Goal: Transaction & Acquisition: Purchase product/service

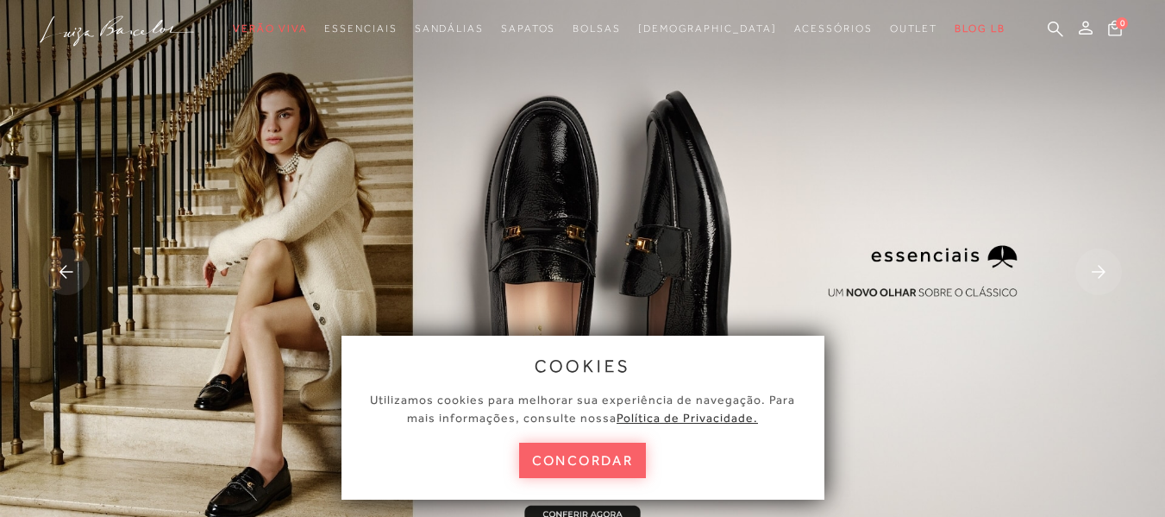
click at [769, 354] on div "cookies Utilizamos cookies para melhorar sua experiência de navegação. Para mai…" at bounding box center [583, 417] width 483 height 164
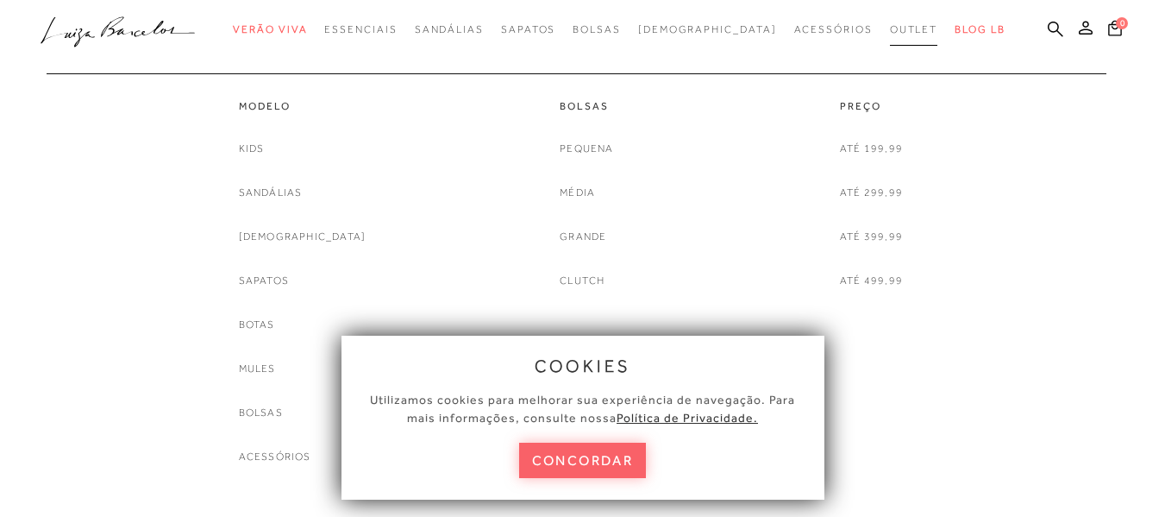
click at [890, 37] on link "Outlet" at bounding box center [914, 30] width 48 height 32
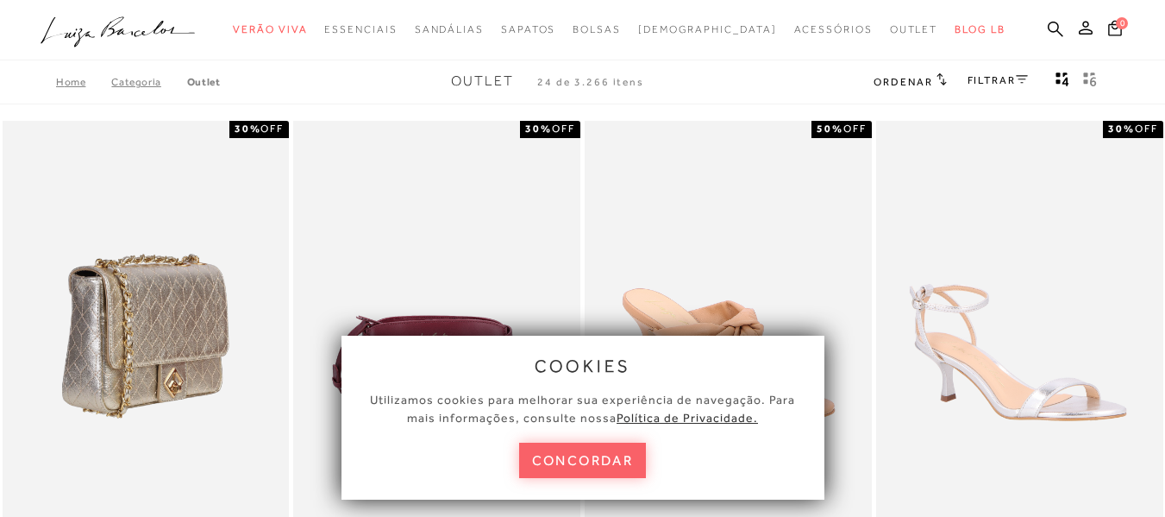
click at [253, 249] on img at bounding box center [146, 336] width 285 height 430
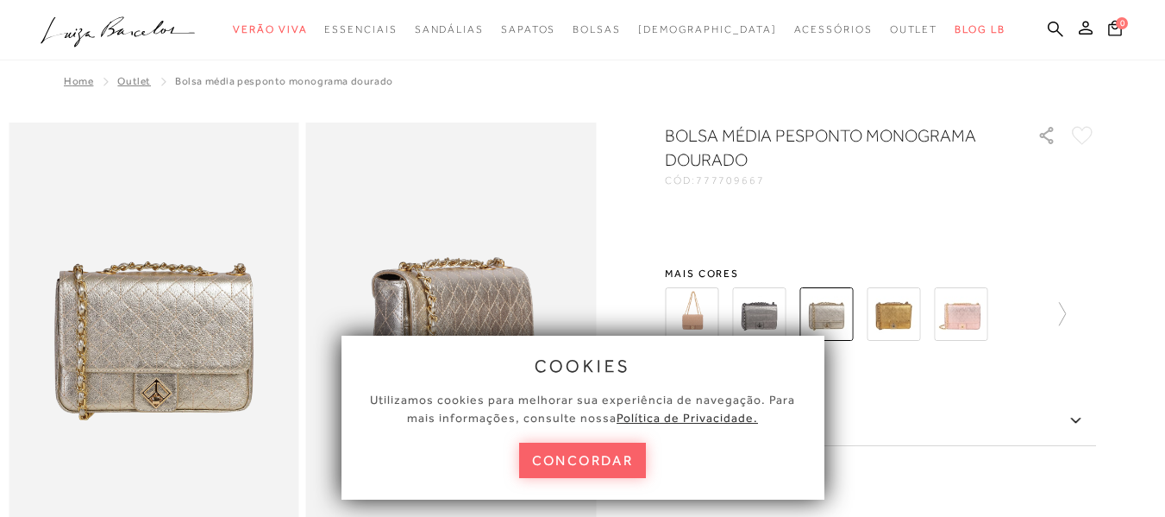
click at [601, 459] on button "concordar" at bounding box center [583, 459] width 128 height 35
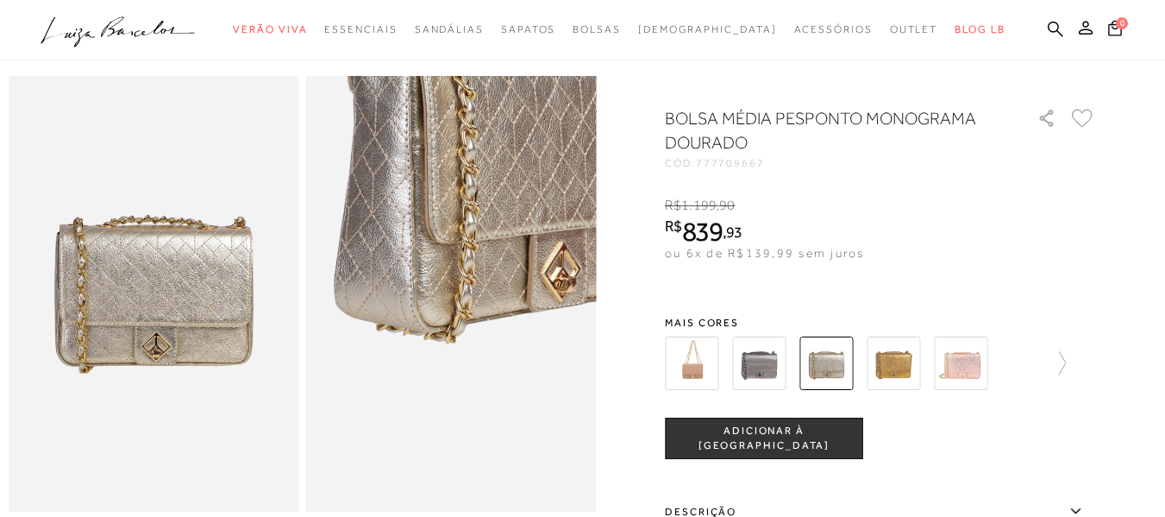
scroll to position [86, 0]
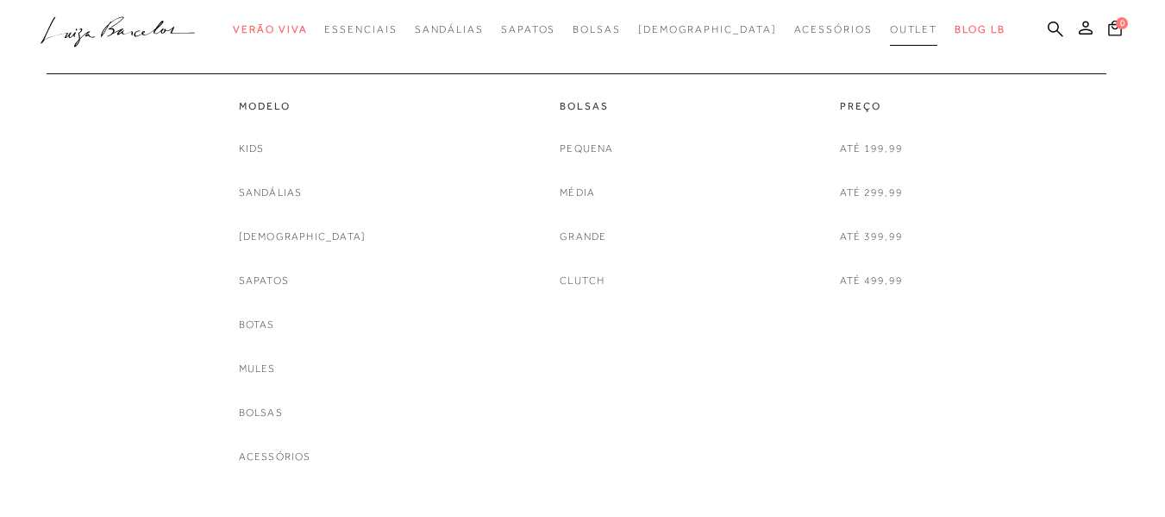
click at [890, 30] on span "Outlet" at bounding box center [914, 29] width 48 height 12
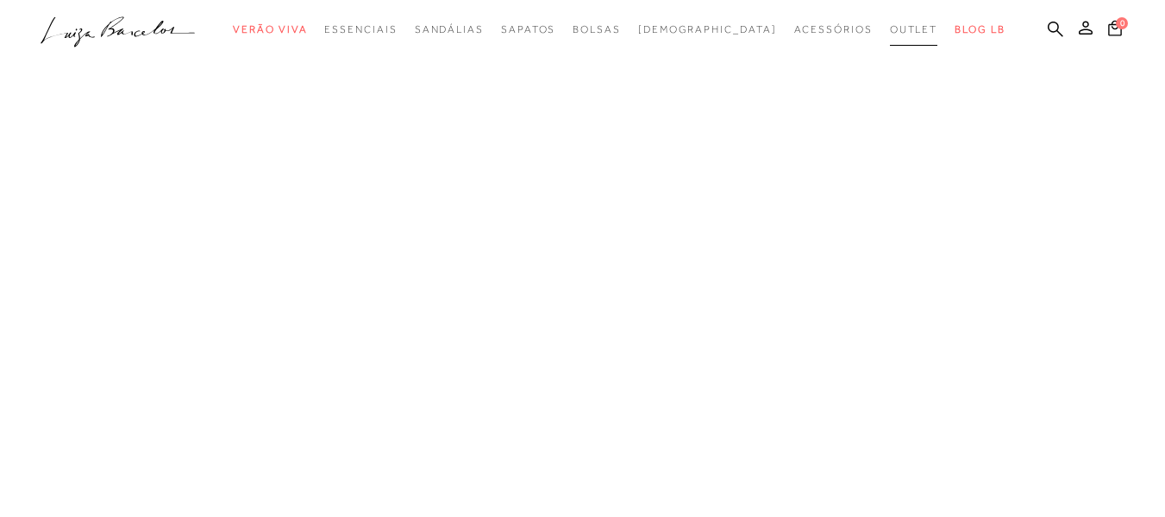
click at [890, 30] on span "Outlet" at bounding box center [914, 29] width 48 height 12
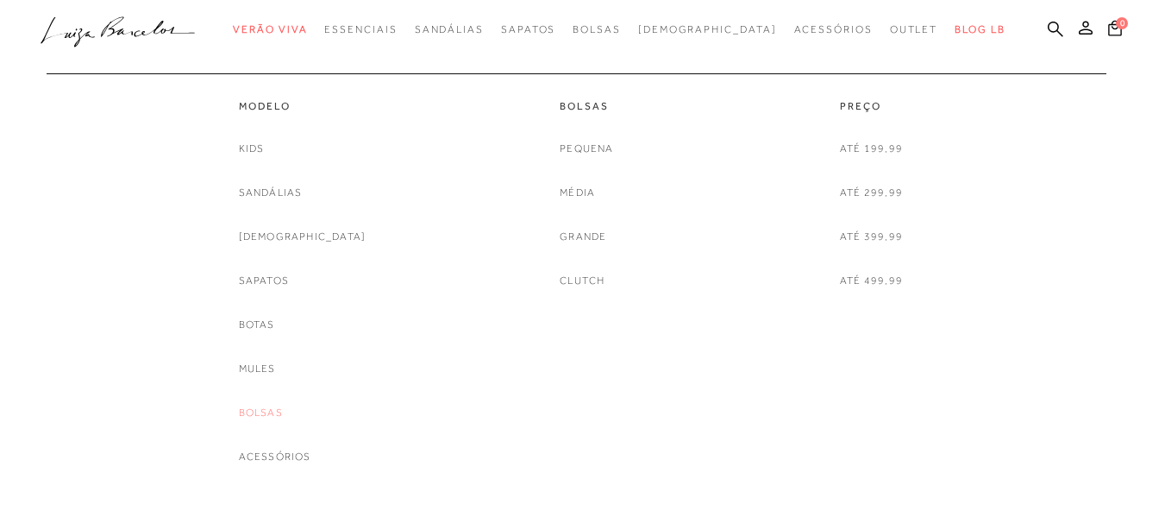
click at [283, 410] on link "Bolsas" at bounding box center [261, 413] width 44 height 18
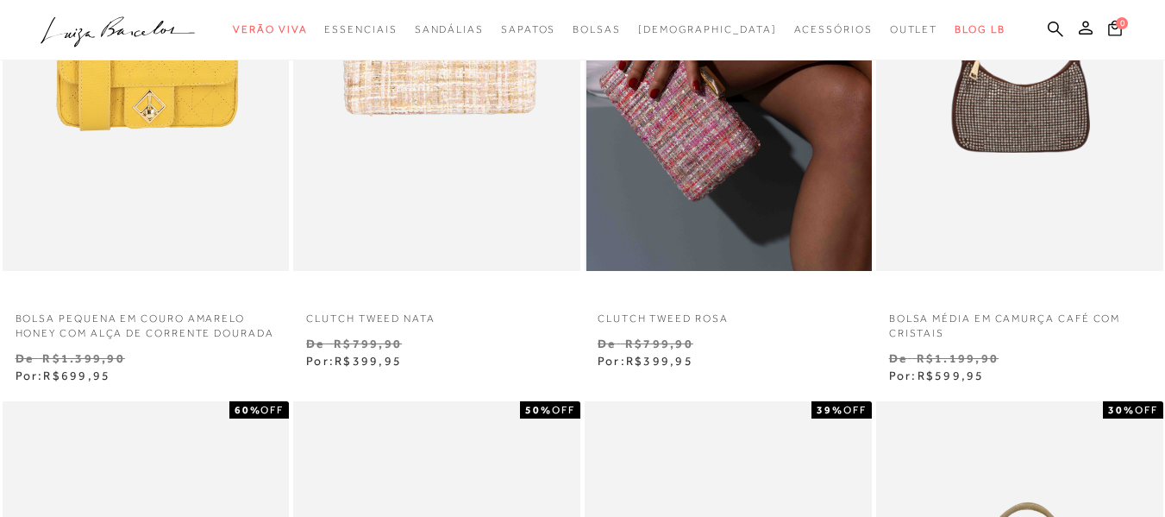
scroll to position [1207, 0]
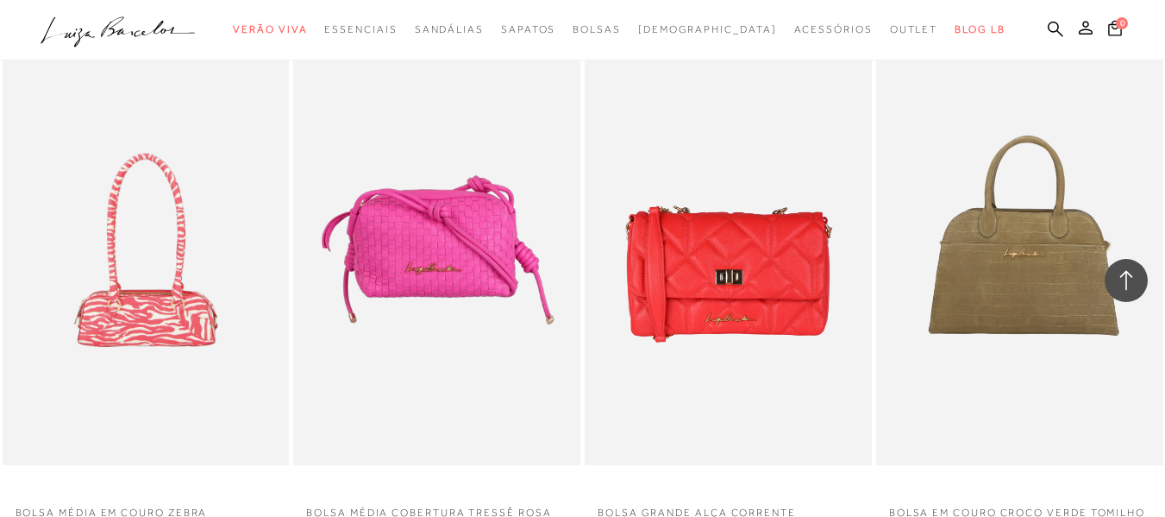
click at [790, 325] on img at bounding box center [728, 249] width 285 height 430
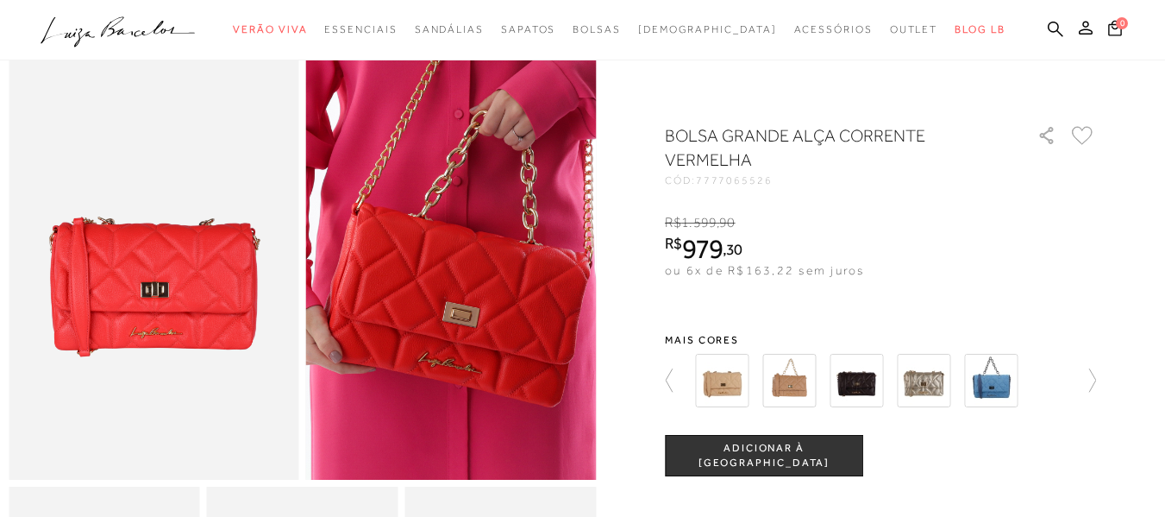
scroll to position [86, 0]
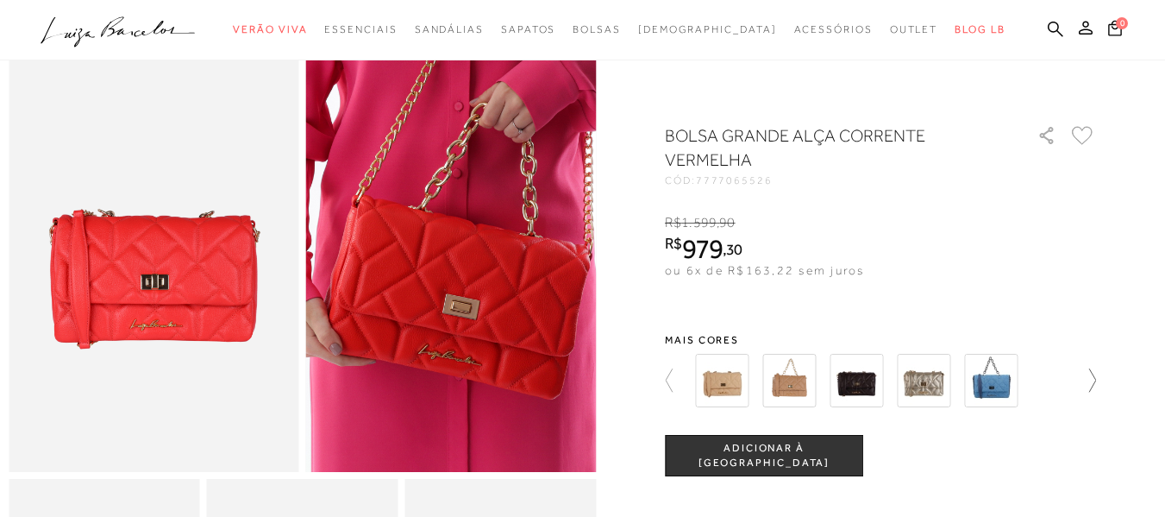
click at [1091, 379] on icon at bounding box center [1084, 380] width 24 height 24
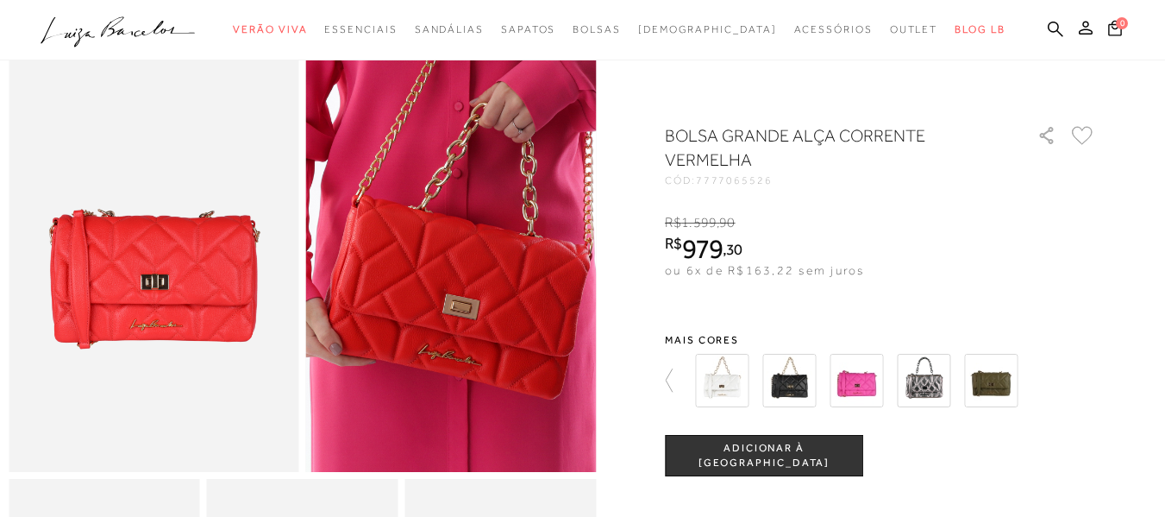
click at [1091, 379] on div at bounding box center [890, 380] width 401 height 64
click at [730, 386] on img at bounding box center [721, 380] width 53 height 53
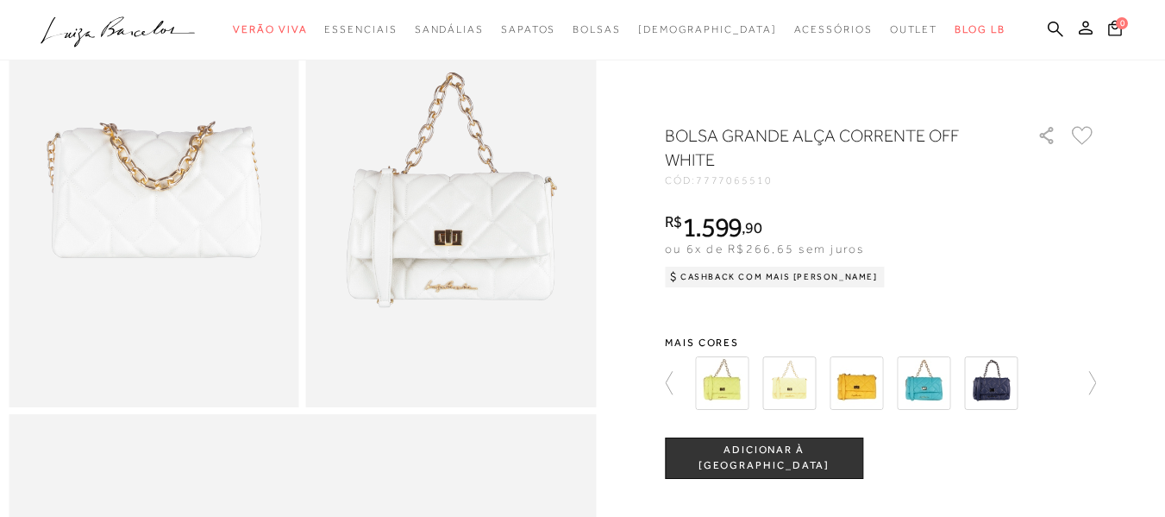
scroll to position [949, 0]
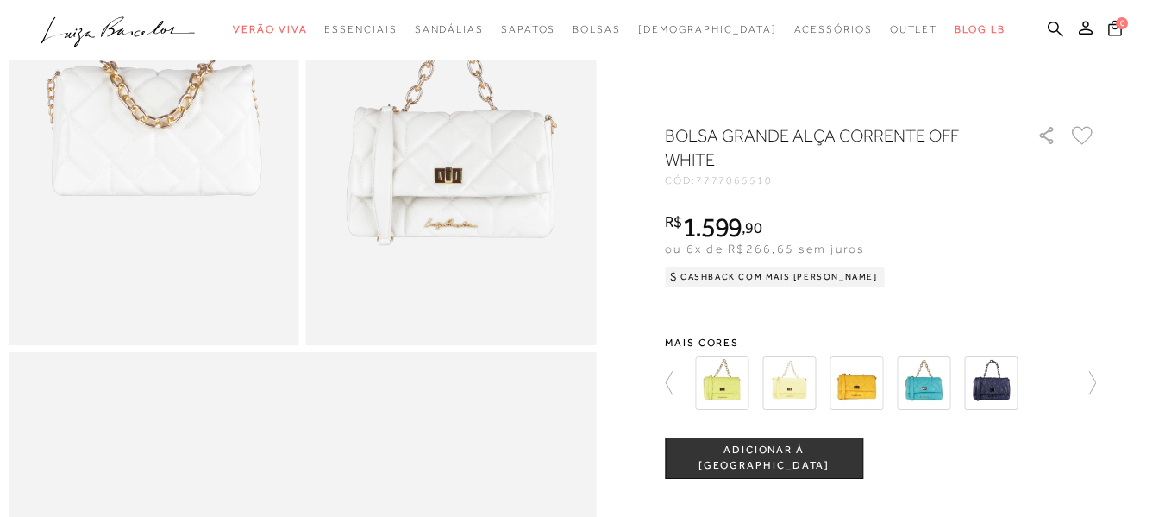
click at [470, 229] on img at bounding box center [451, 127] width 291 height 436
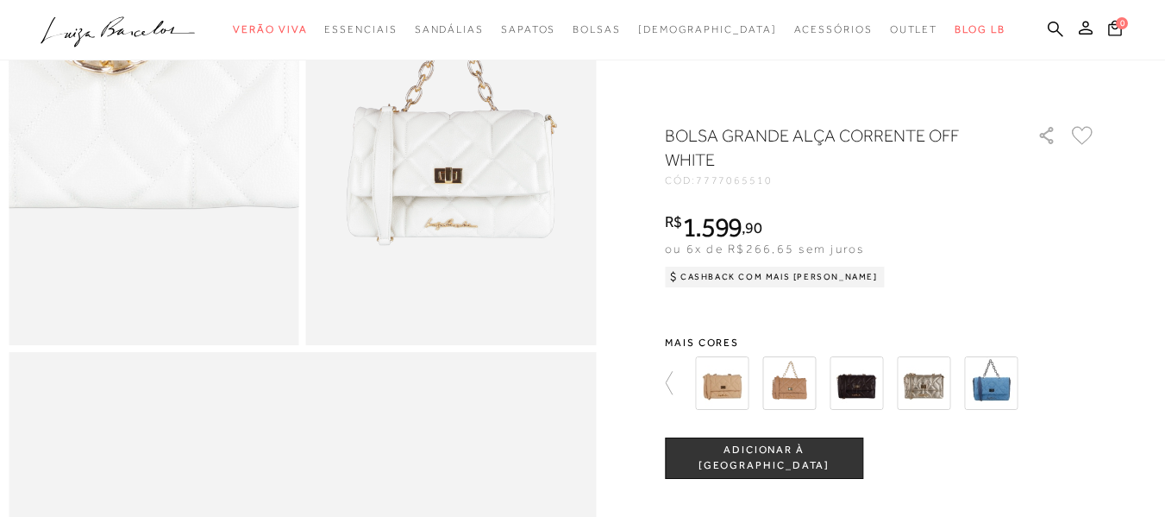
click at [207, 205] on img at bounding box center [99, 71] width 580 height 871
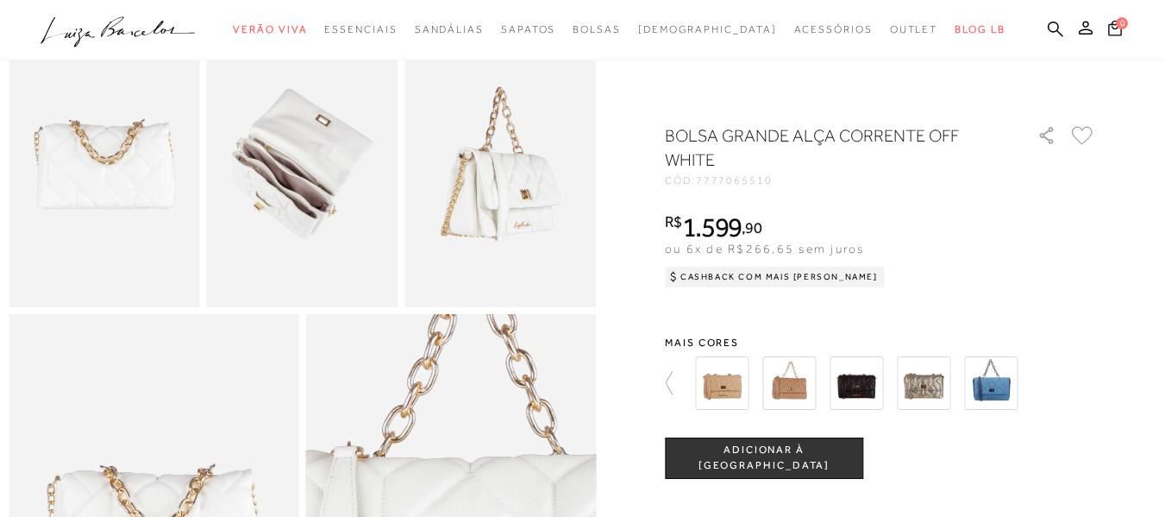
scroll to position [517, 0]
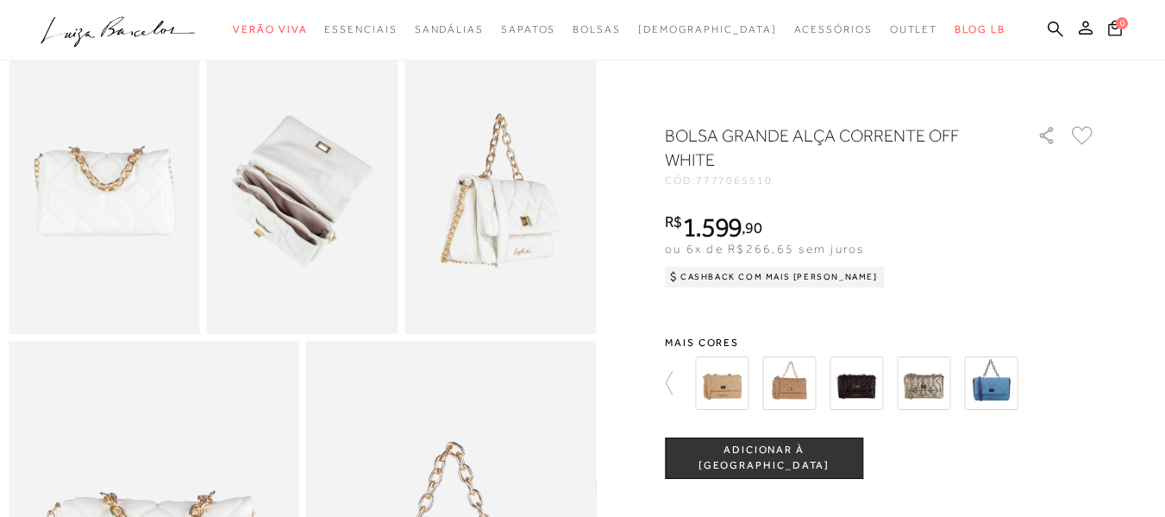
click at [476, 202] on img at bounding box center [499, 190] width 191 height 287
click at [110, 248] on img at bounding box center [104, 190] width 191 height 287
click at [323, 211] on img at bounding box center [302, 190] width 191 height 287
click at [935, 210] on div "BOLSA GRANDE ALÇA CORRENTE OFF WHITE CÓD: 7777065510 × É necessário selecionar …" at bounding box center [880, 473] width 431 height 701
